Goal: Task Accomplishment & Management: Complete application form

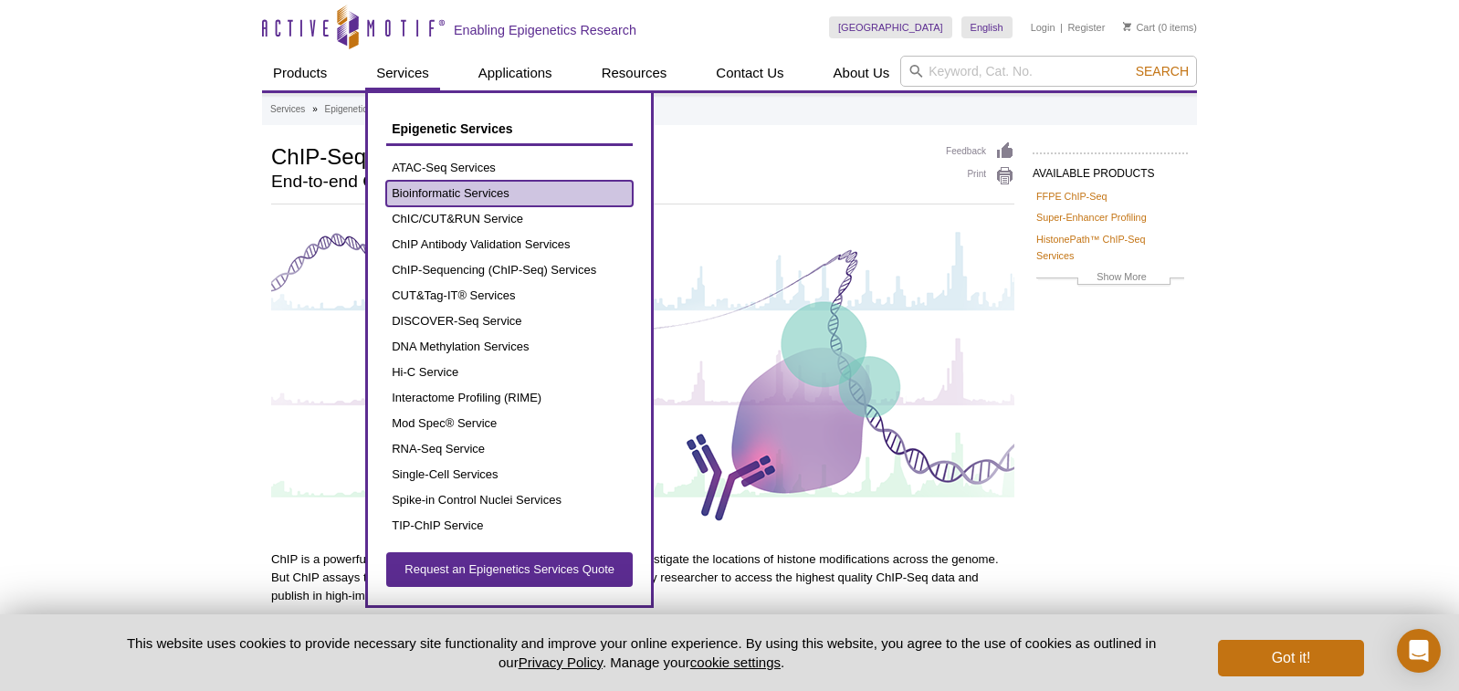
click at [431, 193] on link "Bioinformatic Services" at bounding box center [509, 194] width 247 height 26
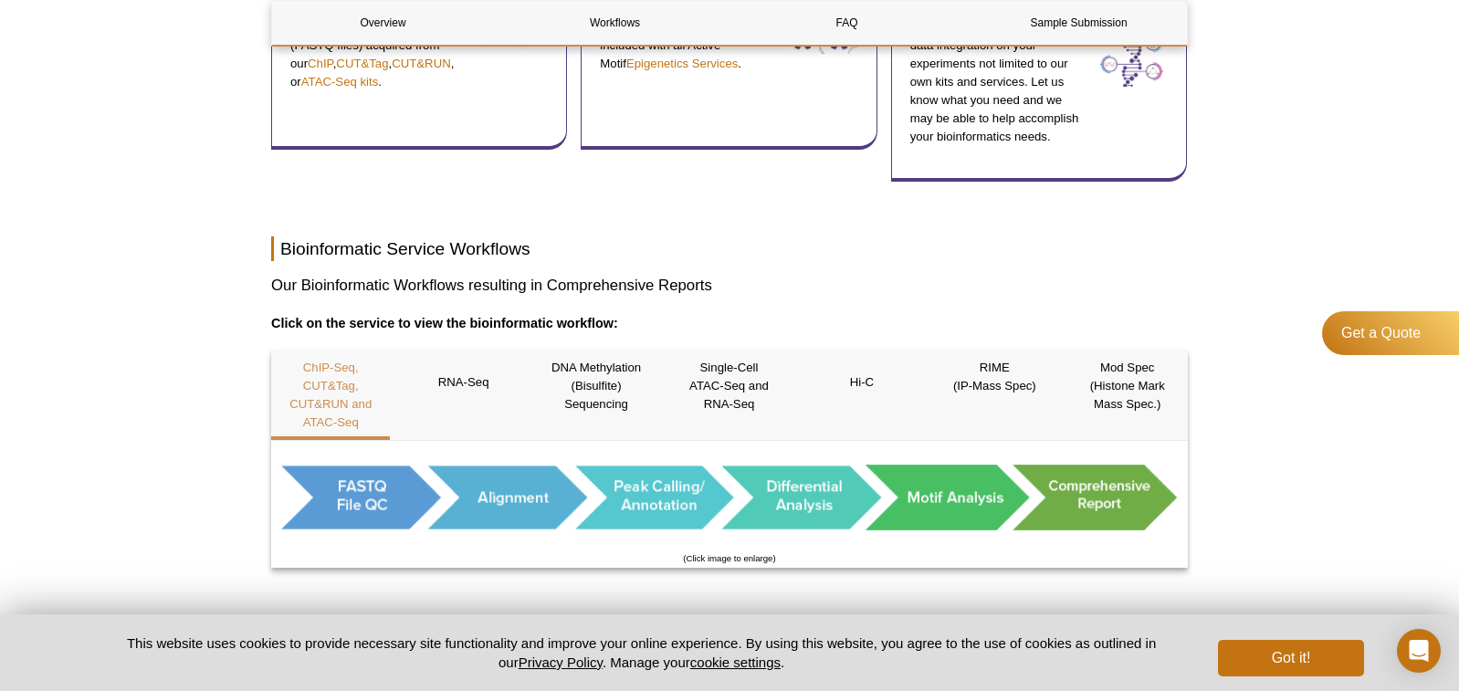
scroll to position [923, 0]
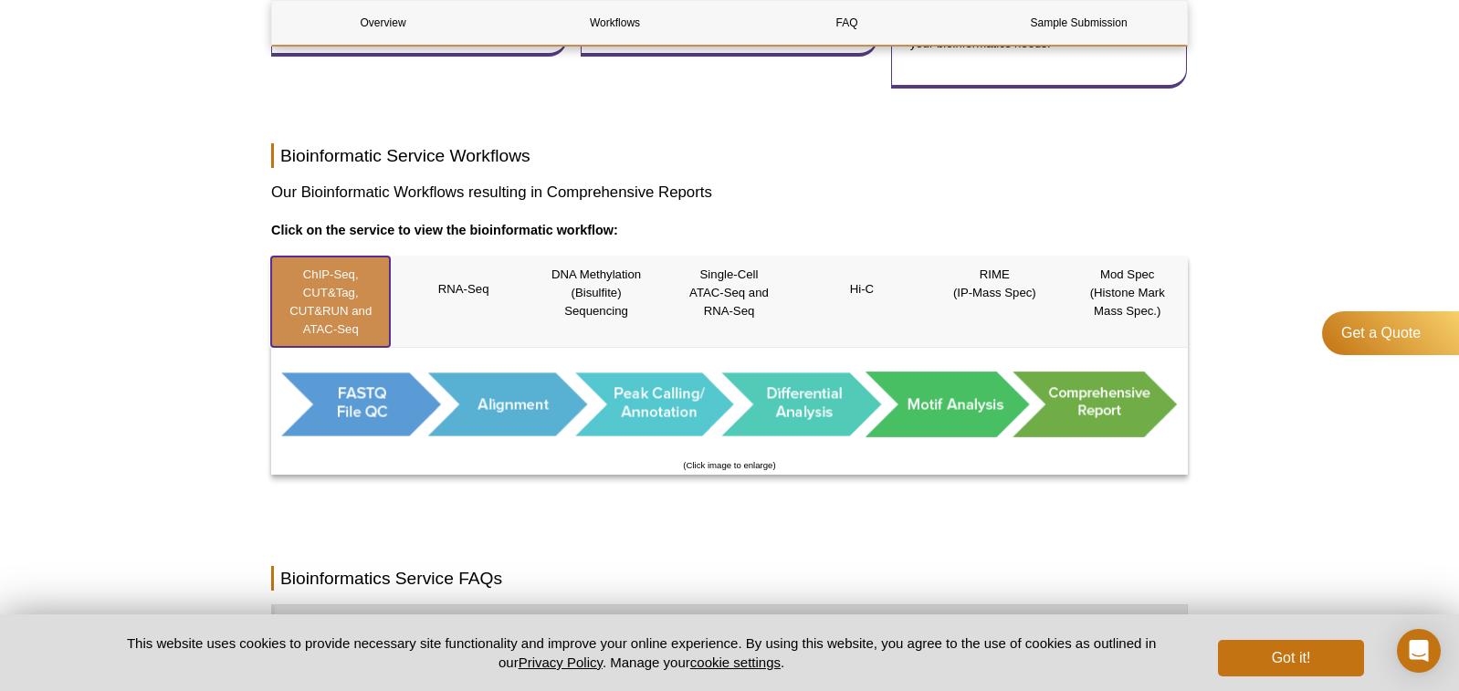
click at [332, 292] on p "ChIP-Seq, CUT&Tag, CUT&RUN and ATAC-Seq" at bounding box center [330, 302] width 119 height 73
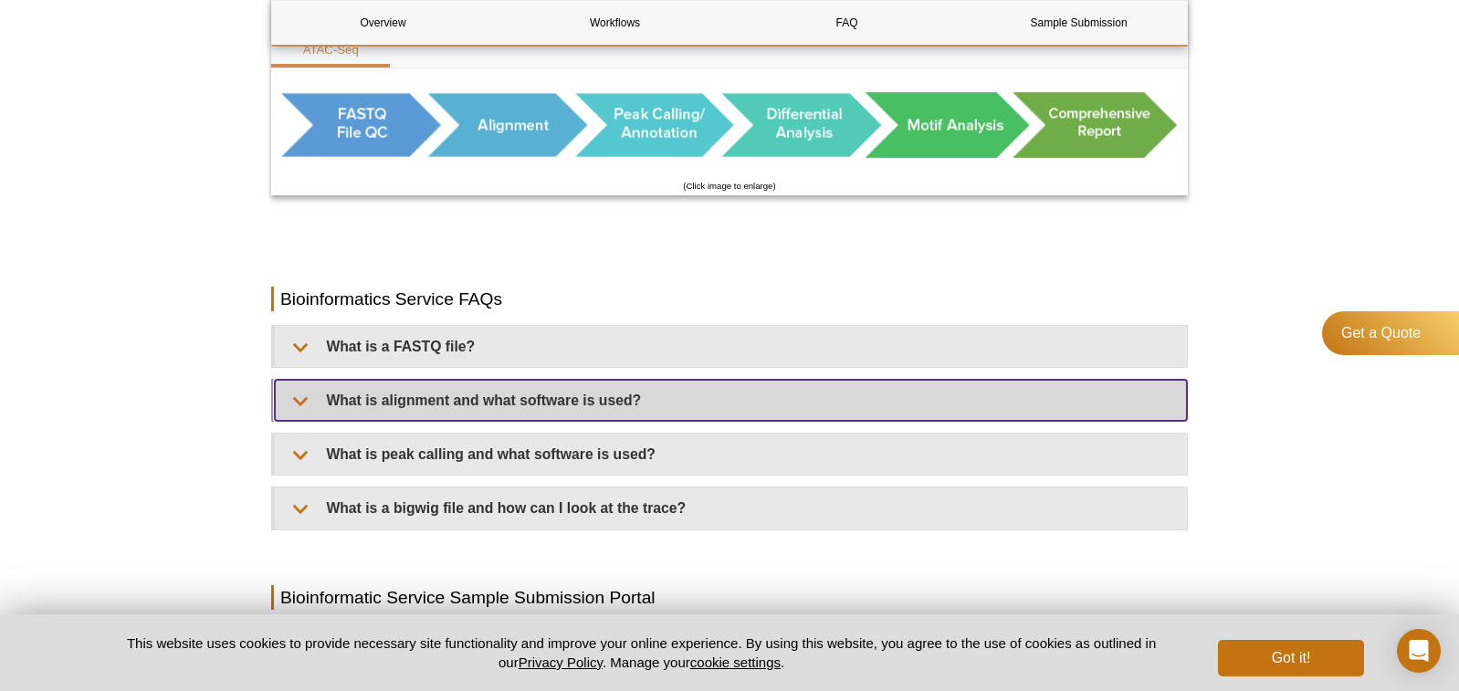
click at [310, 380] on summary "What is alignment and what software is used?" at bounding box center [731, 400] width 912 height 41
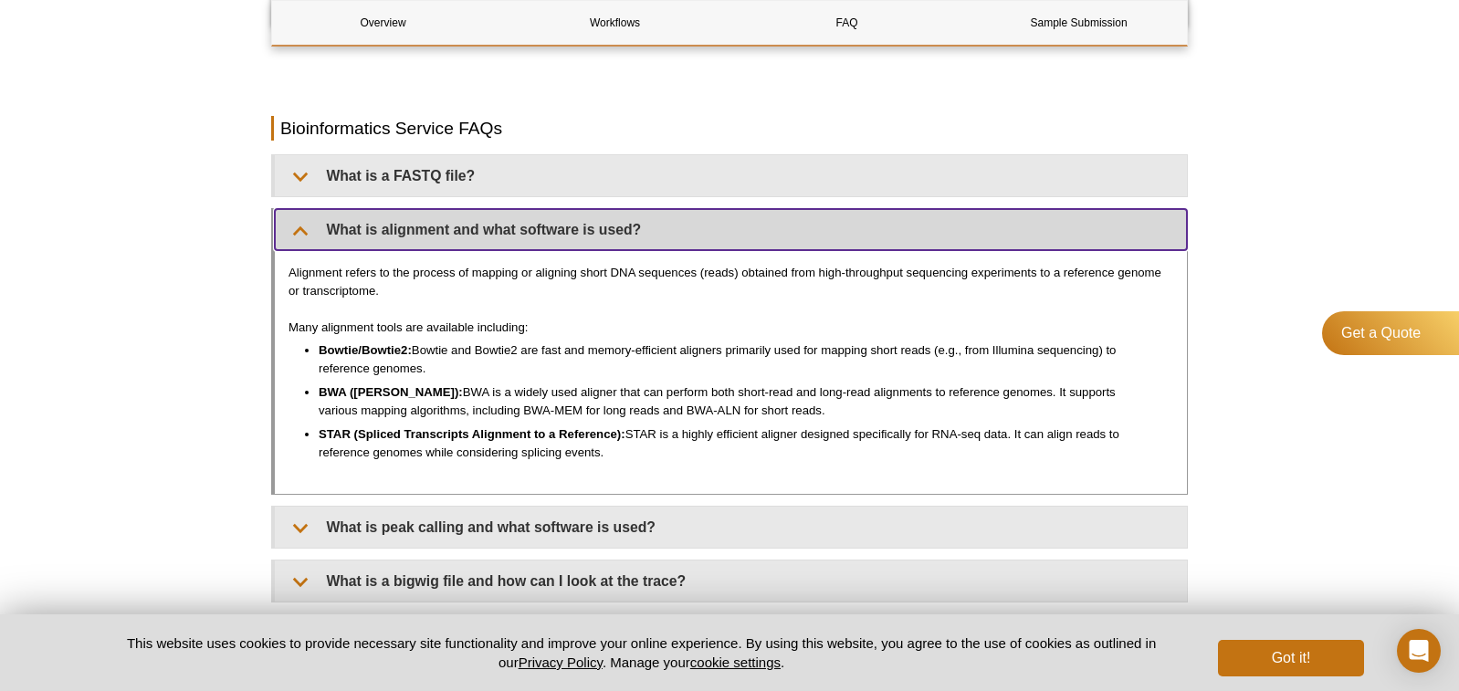
scroll to position [1389, 0]
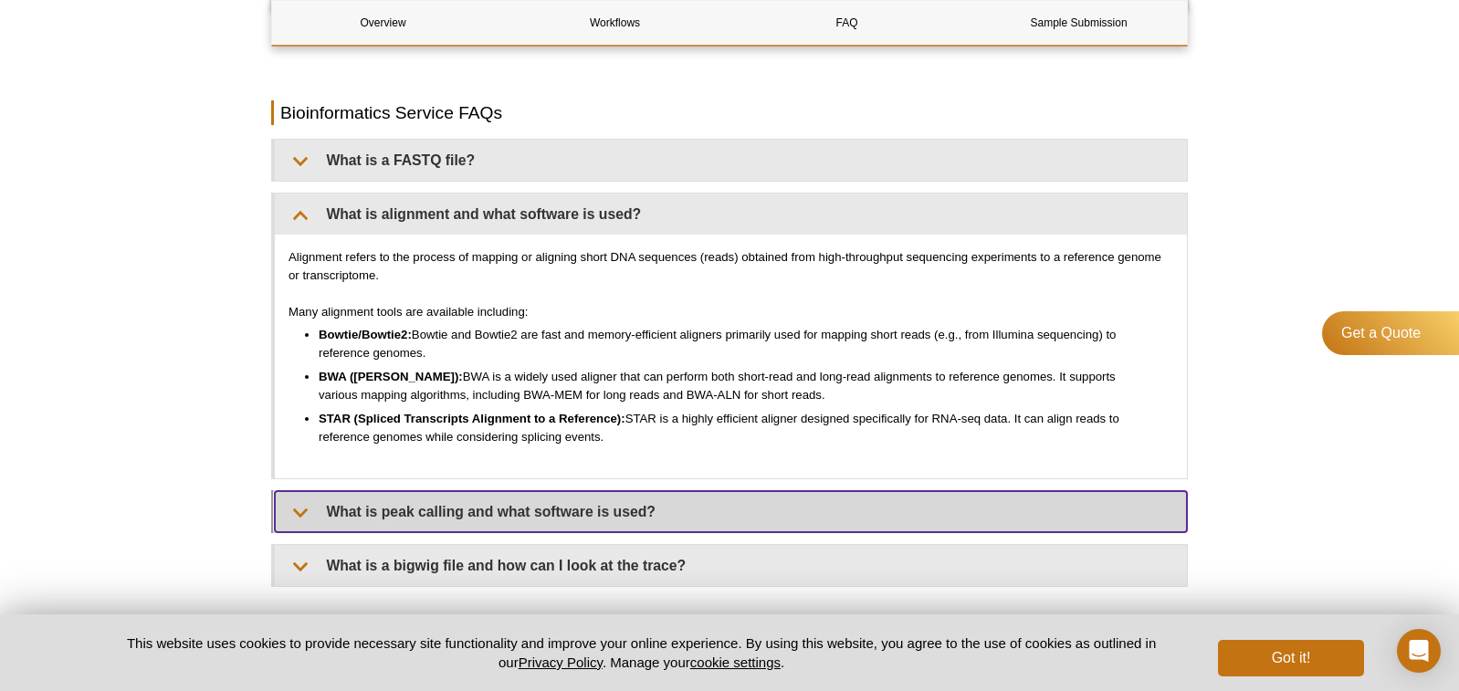
click at [307, 491] on summary "What is peak calling and what software is used?" at bounding box center [731, 511] width 912 height 41
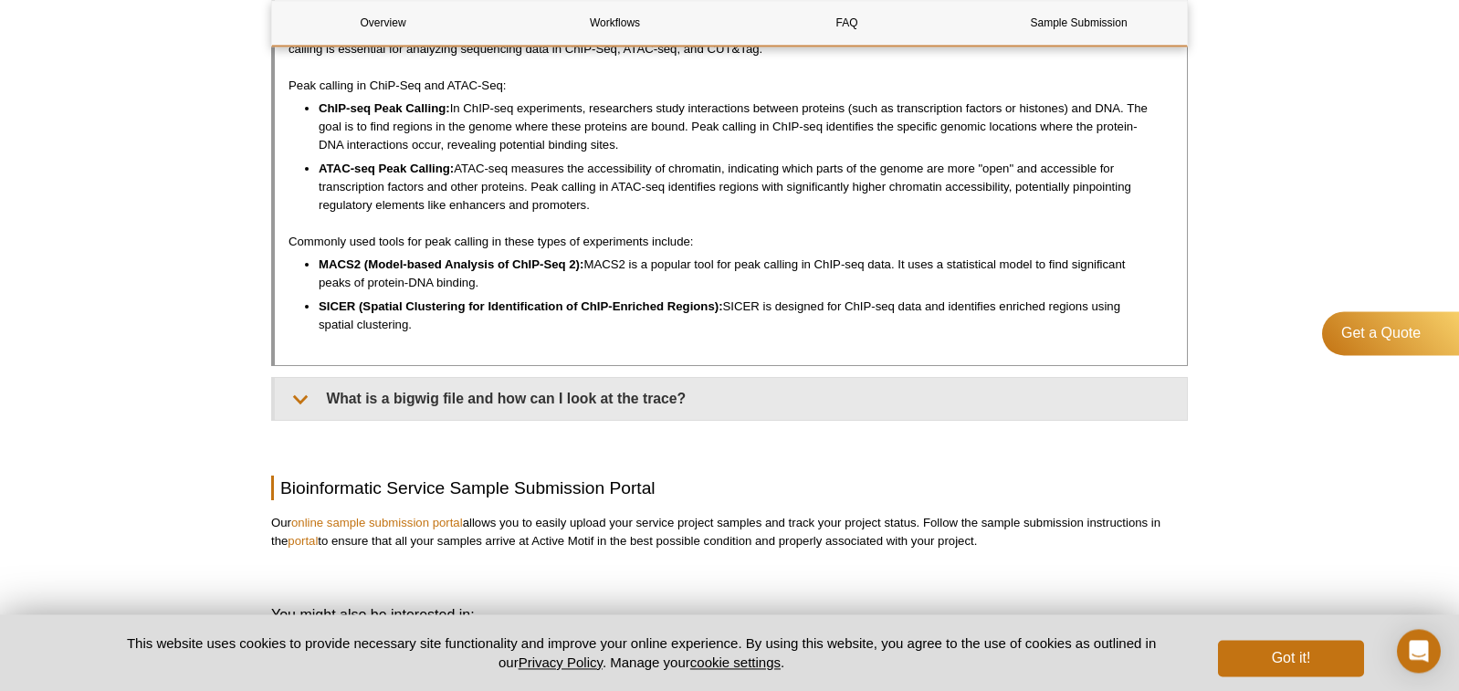
scroll to position [1948, 0]
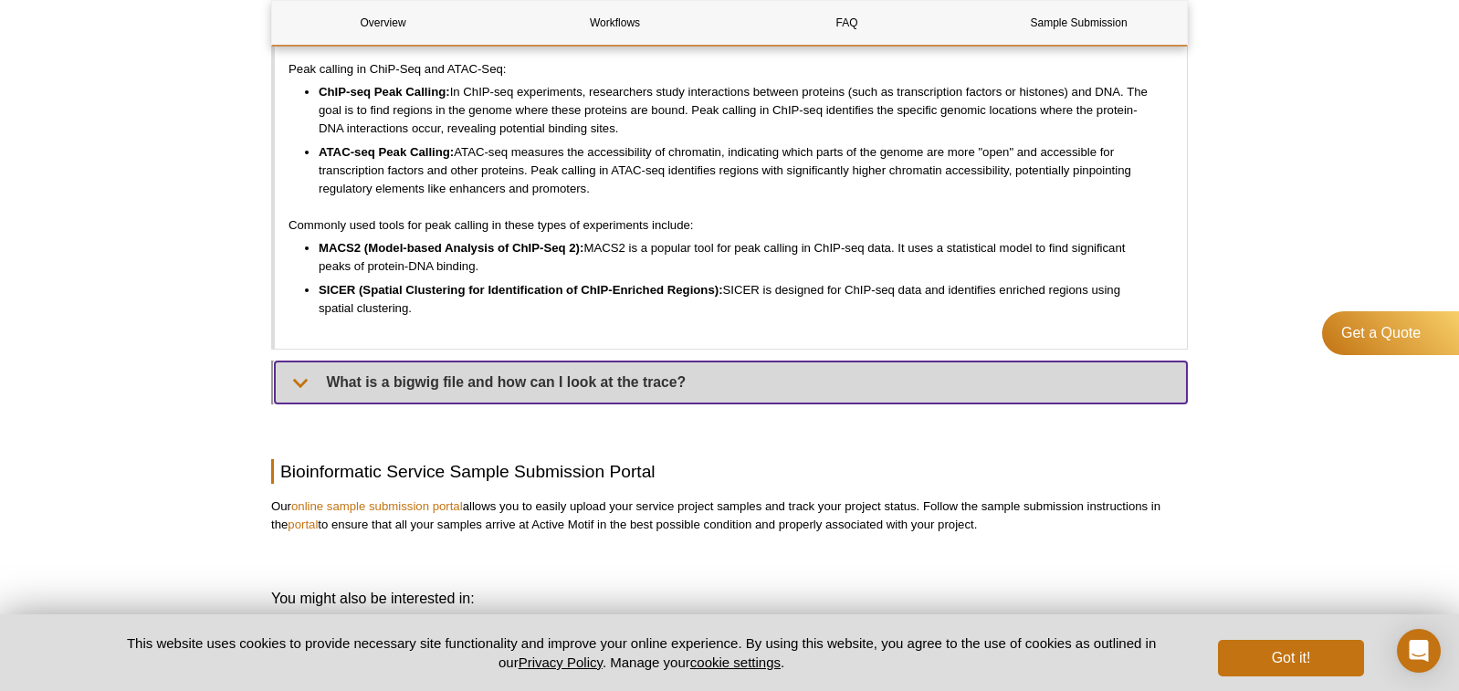
click at [296, 365] on summary "What is a bigwig file and how can I look at the trace?" at bounding box center [731, 382] width 912 height 41
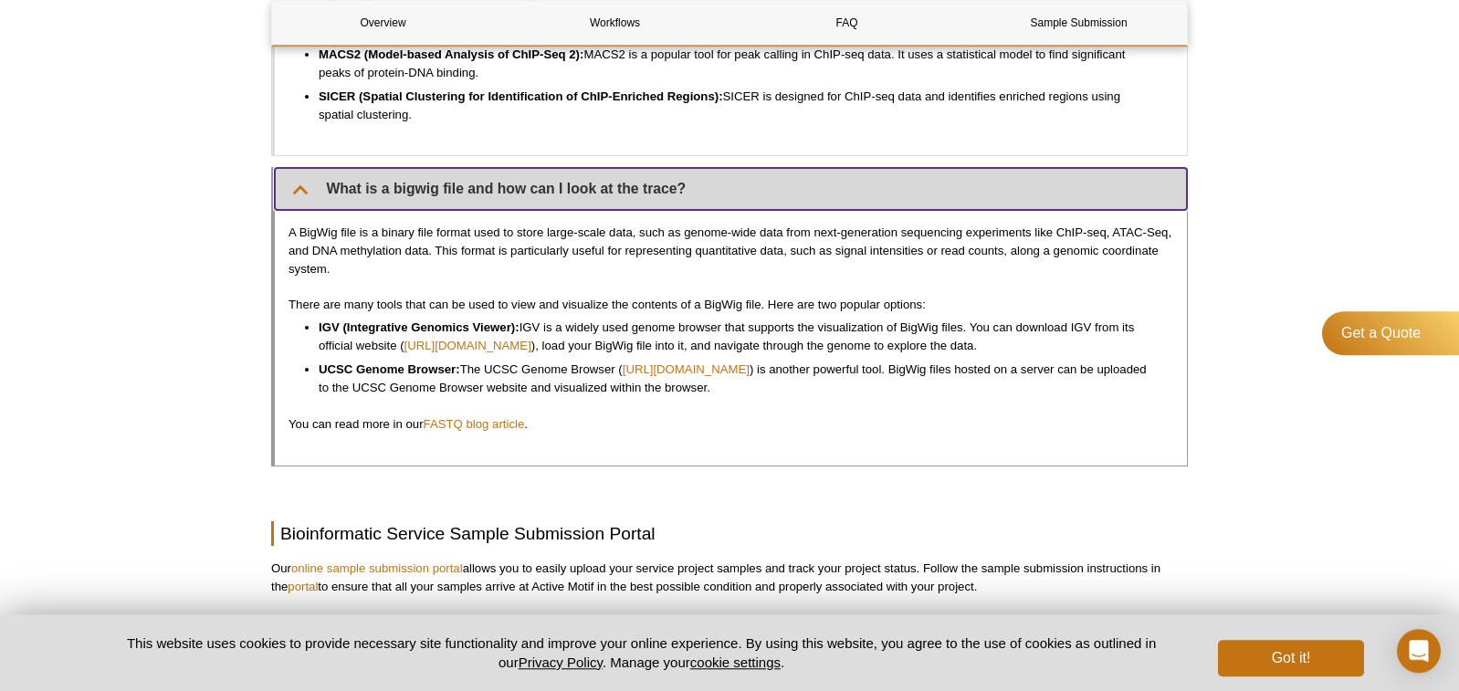
scroll to position [2134, 0]
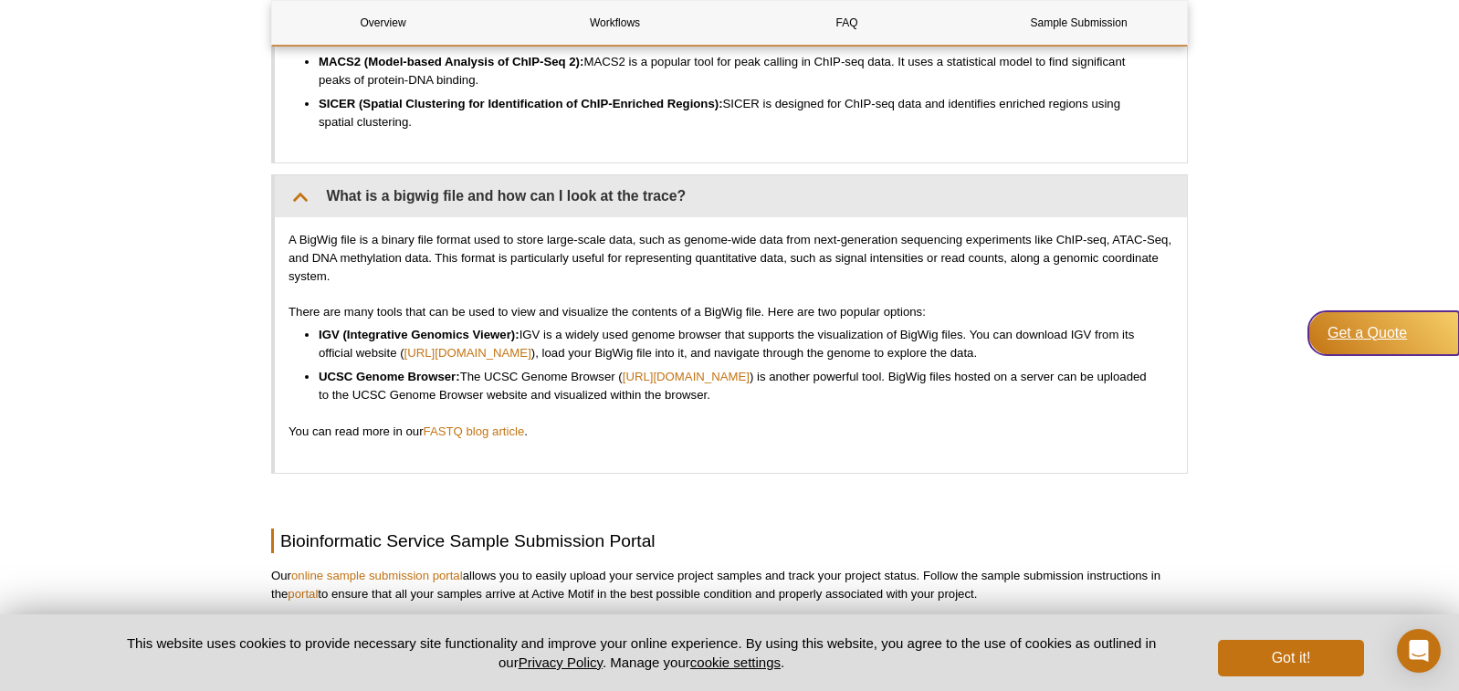
click at [1376, 327] on div "Get a Quote" at bounding box center [1384, 333] width 151 height 44
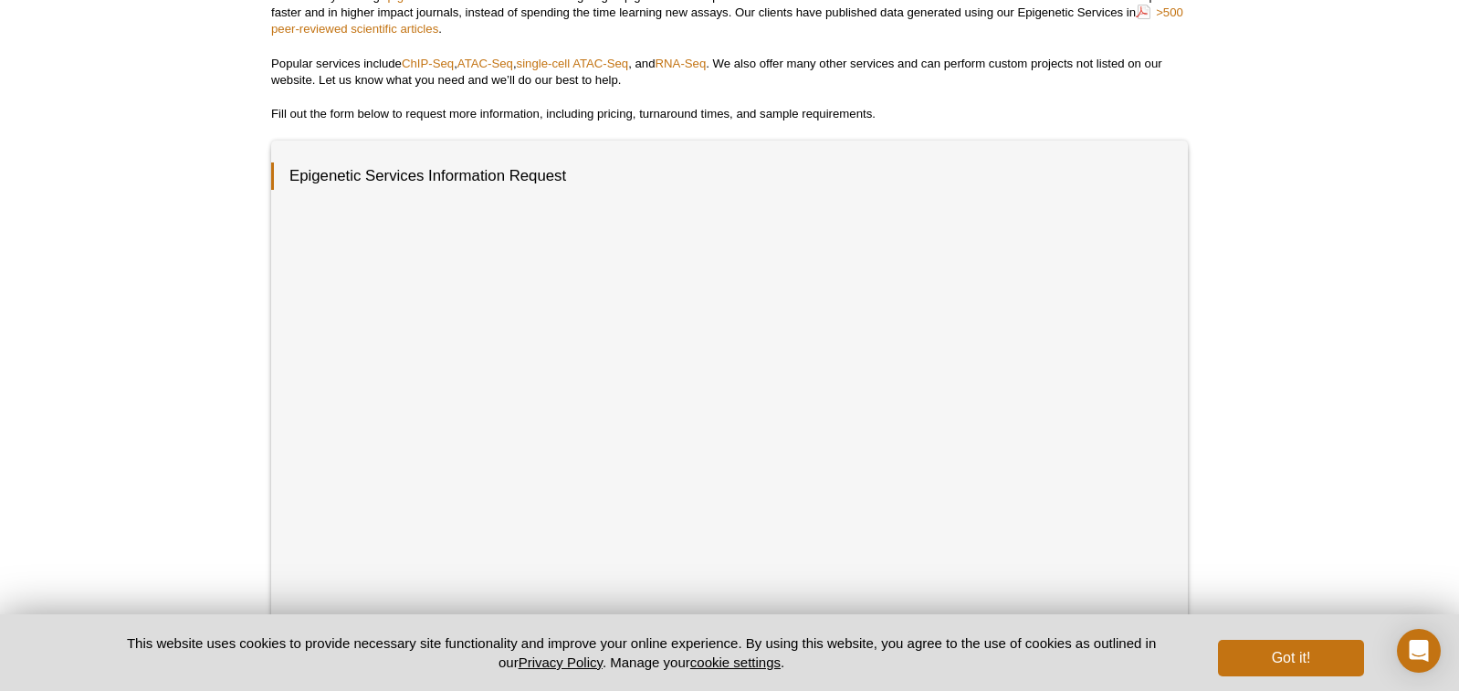
scroll to position [373, 0]
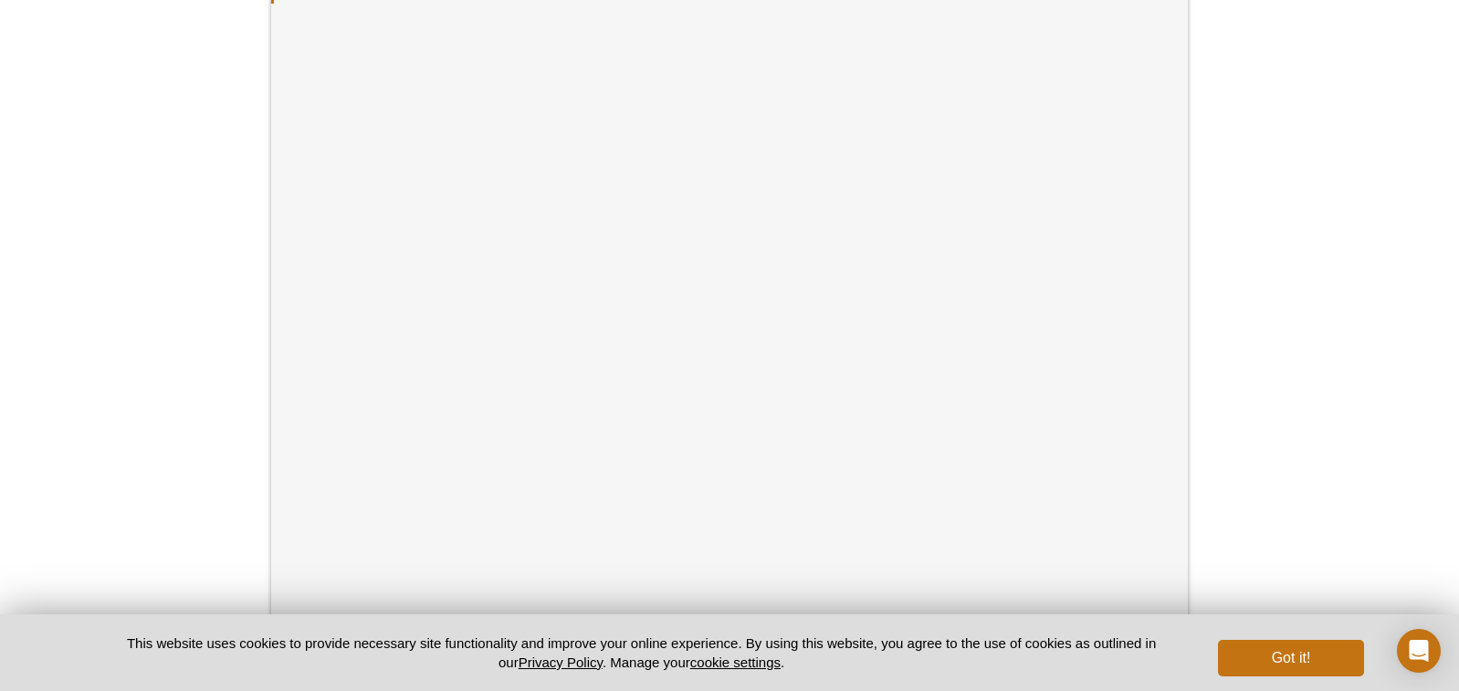
drag, startPoint x: 1324, startPoint y: 361, endPoint x: 1323, endPoint y: 384, distance: 22.9
click at [1323, 384] on div "Active Motif Logo Enabling Epigenetics Research 0 Search Skip to content Active…" at bounding box center [729, 366] width 1459 height 1479
